Goal: Find specific page/section: Find specific page/section

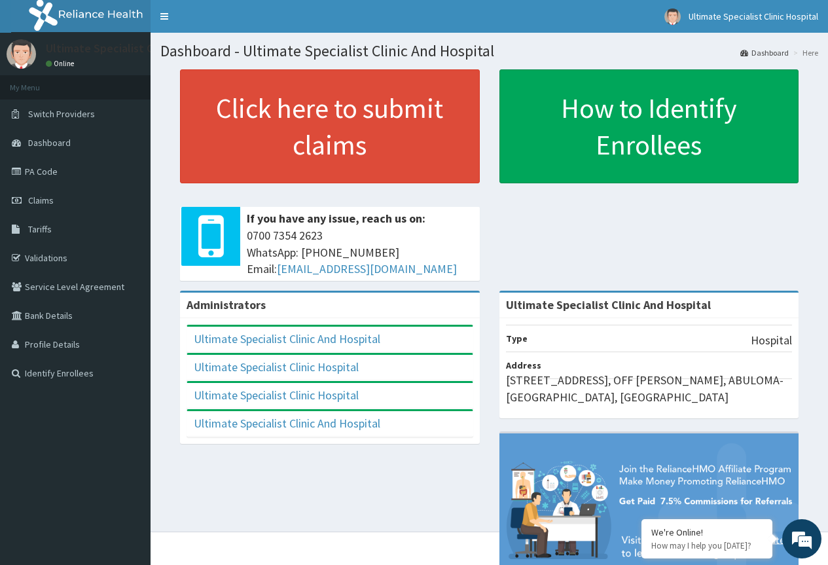
click at [32, 481] on aside "Ultimate Specialist Clinic Hospital Online My Menu Switch Providers Dashboard P…" at bounding box center [75, 313] width 151 height 626
click at [100, 433] on aside "Ultimate Specialist Clinic Hospital Online My Menu Switch Providers Dashboard P…" at bounding box center [75, 313] width 151 height 626
click at [66, 402] on aside "Ultimate Specialist Clinic Hospital Online My Menu Switch Providers Dashboard P…" at bounding box center [75, 313] width 151 height 626
click at [39, 174] on link "PA Code" at bounding box center [75, 171] width 151 height 29
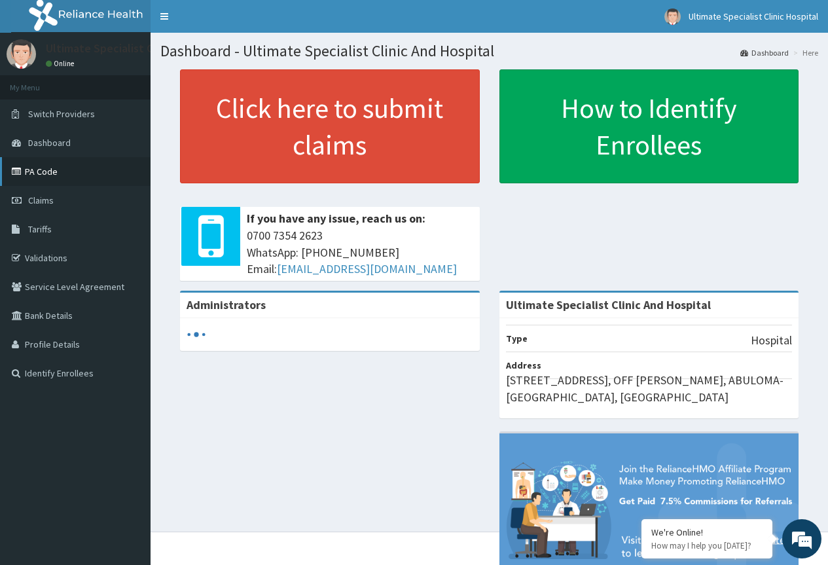
click at [33, 171] on link "PA Code" at bounding box center [75, 171] width 151 height 29
